Goal: Task Accomplishment & Management: Use online tool/utility

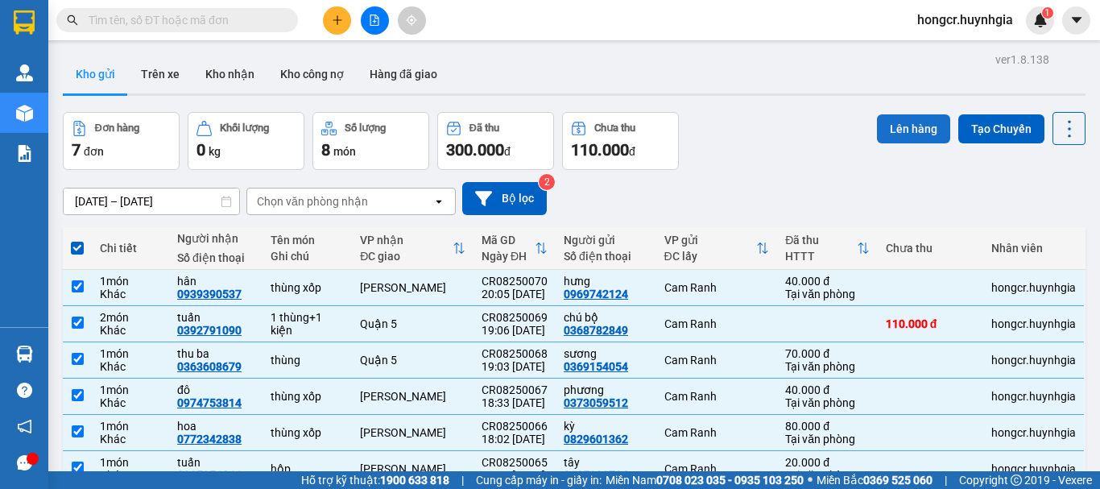
click at [877, 125] on button "Lên hàng" at bounding box center [913, 128] width 73 height 29
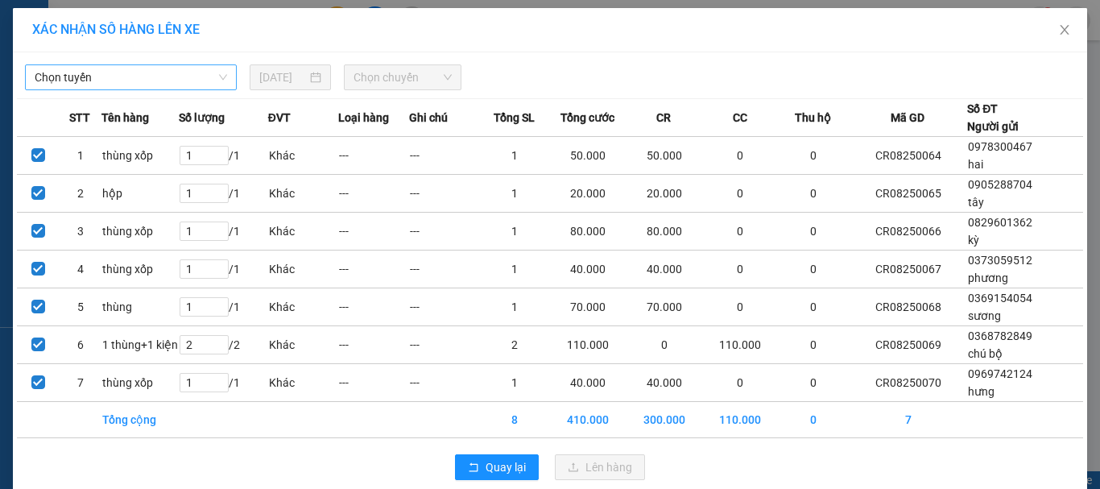
click at [134, 76] on span "Chọn tuyến" at bounding box center [131, 77] width 192 height 24
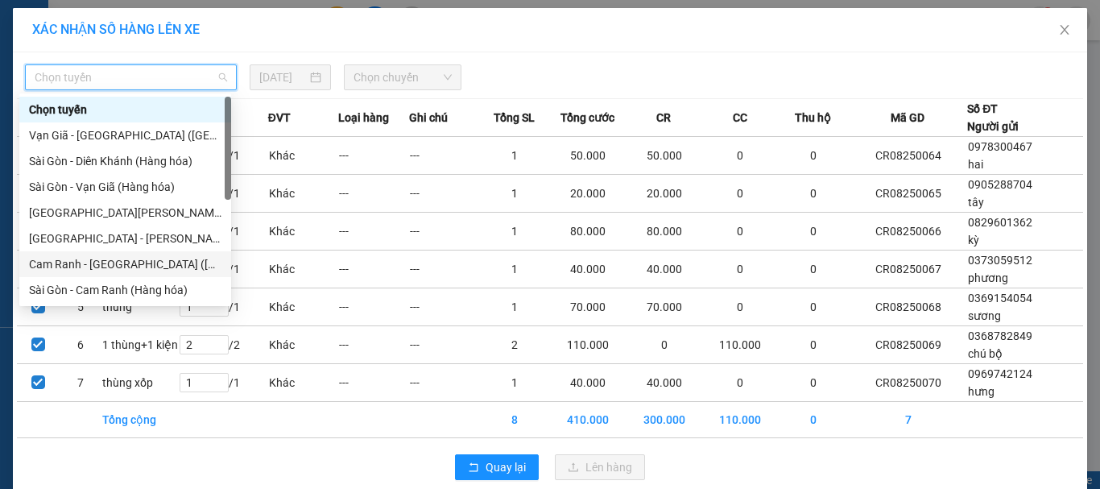
click at [137, 258] on div "Cam Ranh - [GEOGRAPHIC_DATA] ([GEOGRAPHIC_DATA])" at bounding box center [125, 264] width 192 height 18
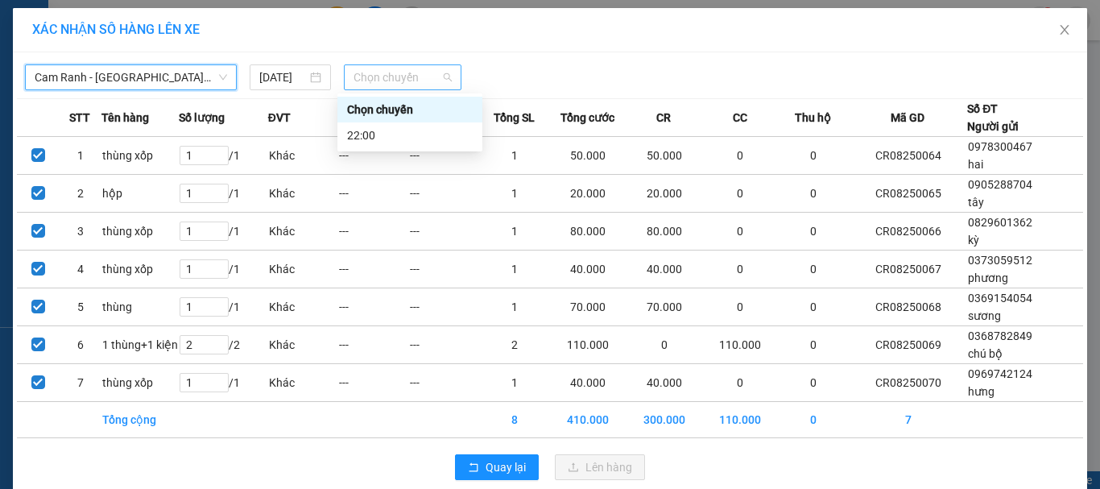
click at [376, 82] on span "Chọn chuyến" at bounding box center [402, 77] width 99 height 24
click at [380, 141] on div "22:00" at bounding box center [410, 135] width 126 height 18
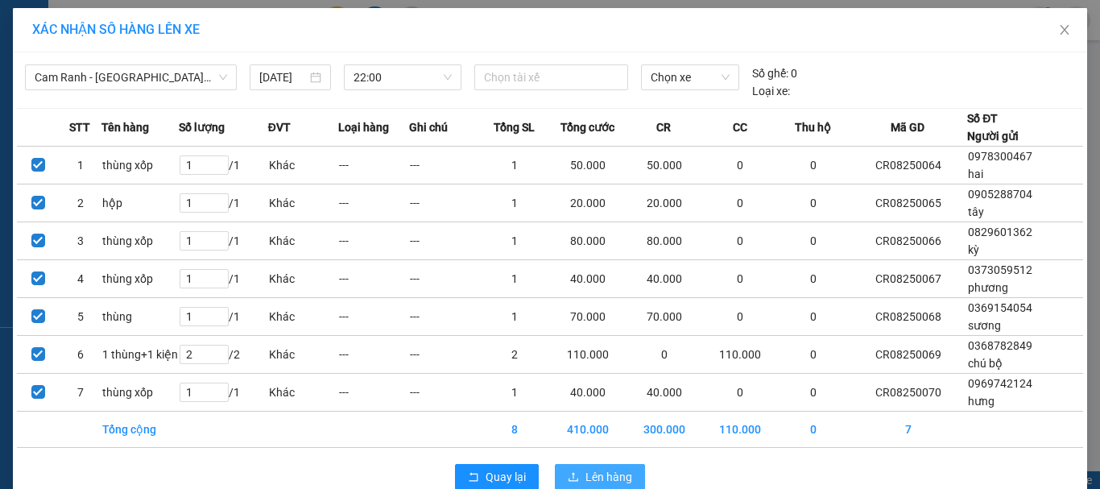
click at [585, 473] on span "Lên hàng" at bounding box center [608, 477] width 47 height 18
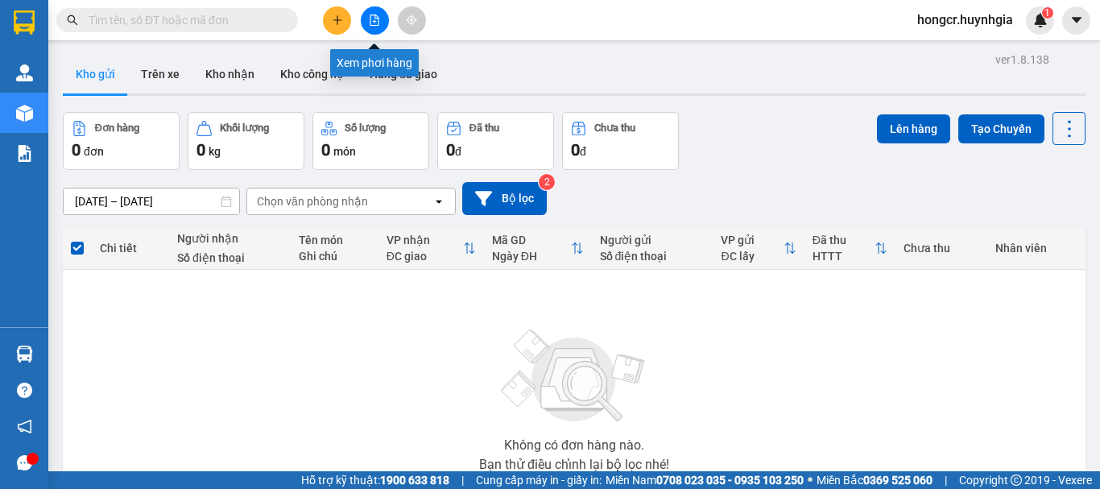
click at [366, 15] on button at bounding box center [375, 20] width 28 height 28
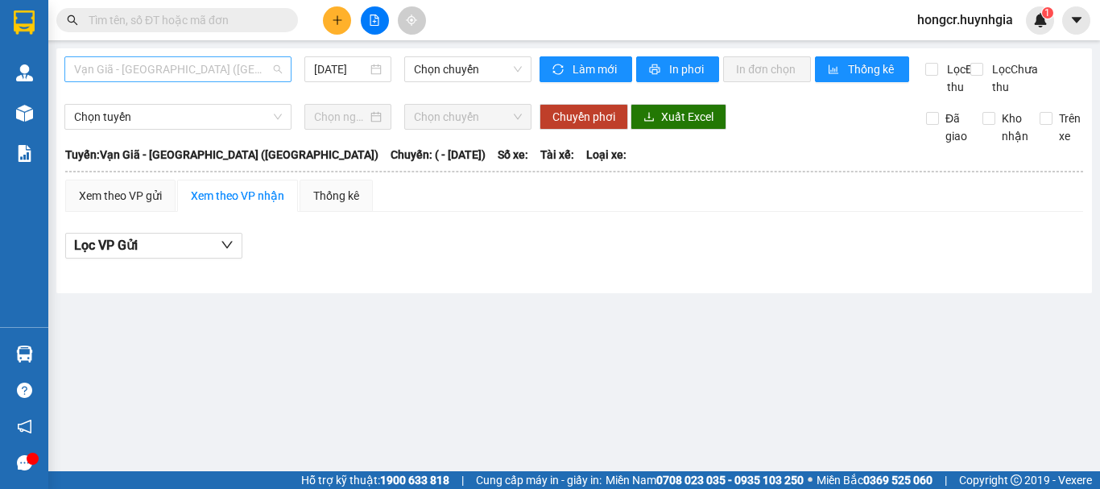
click at [167, 65] on span "Vạn Giã - [GEOGRAPHIC_DATA] ([GEOGRAPHIC_DATA])" at bounding box center [178, 69] width 208 height 24
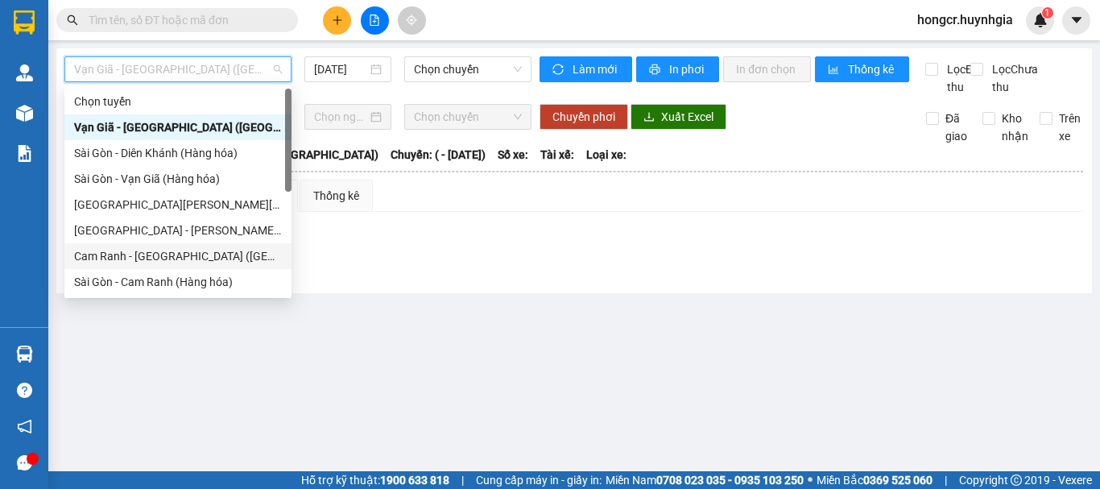
click at [150, 254] on div "Cam Ranh - [GEOGRAPHIC_DATA] ([GEOGRAPHIC_DATA])" at bounding box center [178, 256] width 208 height 18
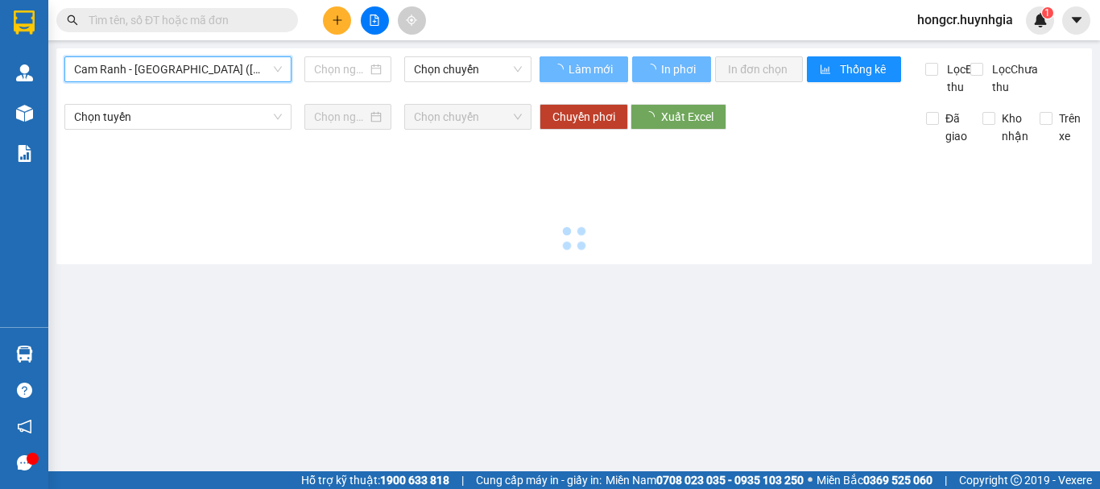
type input "[DATE]"
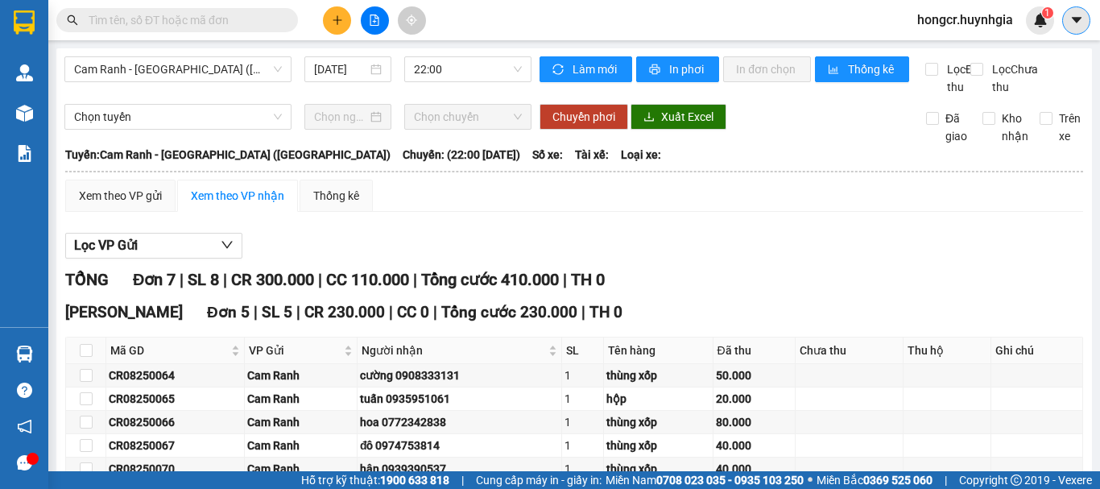
click at [1072, 20] on icon "caret-down" at bounding box center [1076, 20] width 14 height 14
click at [894, 130] on div "Chuyển phơi Xuất Excel" at bounding box center [807, 117] width 552 height 26
click at [948, 23] on span "hongcr.huynhgia" at bounding box center [965, 20] width 122 height 20
click at [939, 54] on span "Đăng xuất" at bounding box center [972, 50] width 88 height 18
